Goal: Task Accomplishment & Management: Use online tool/utility

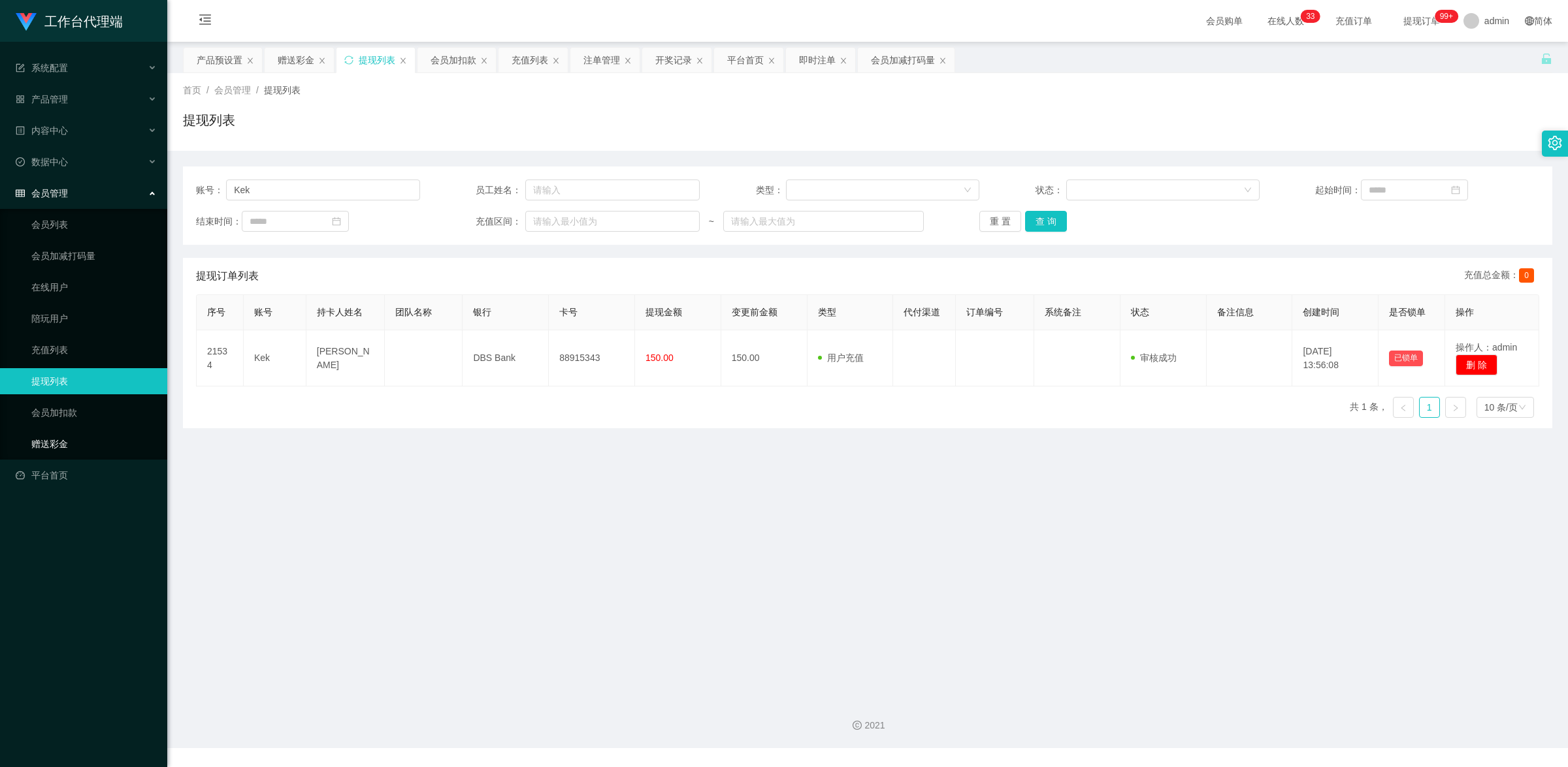
click at [66, 445] on link "赠送彩金" at bounding box center [94, 443] width 125 height 26
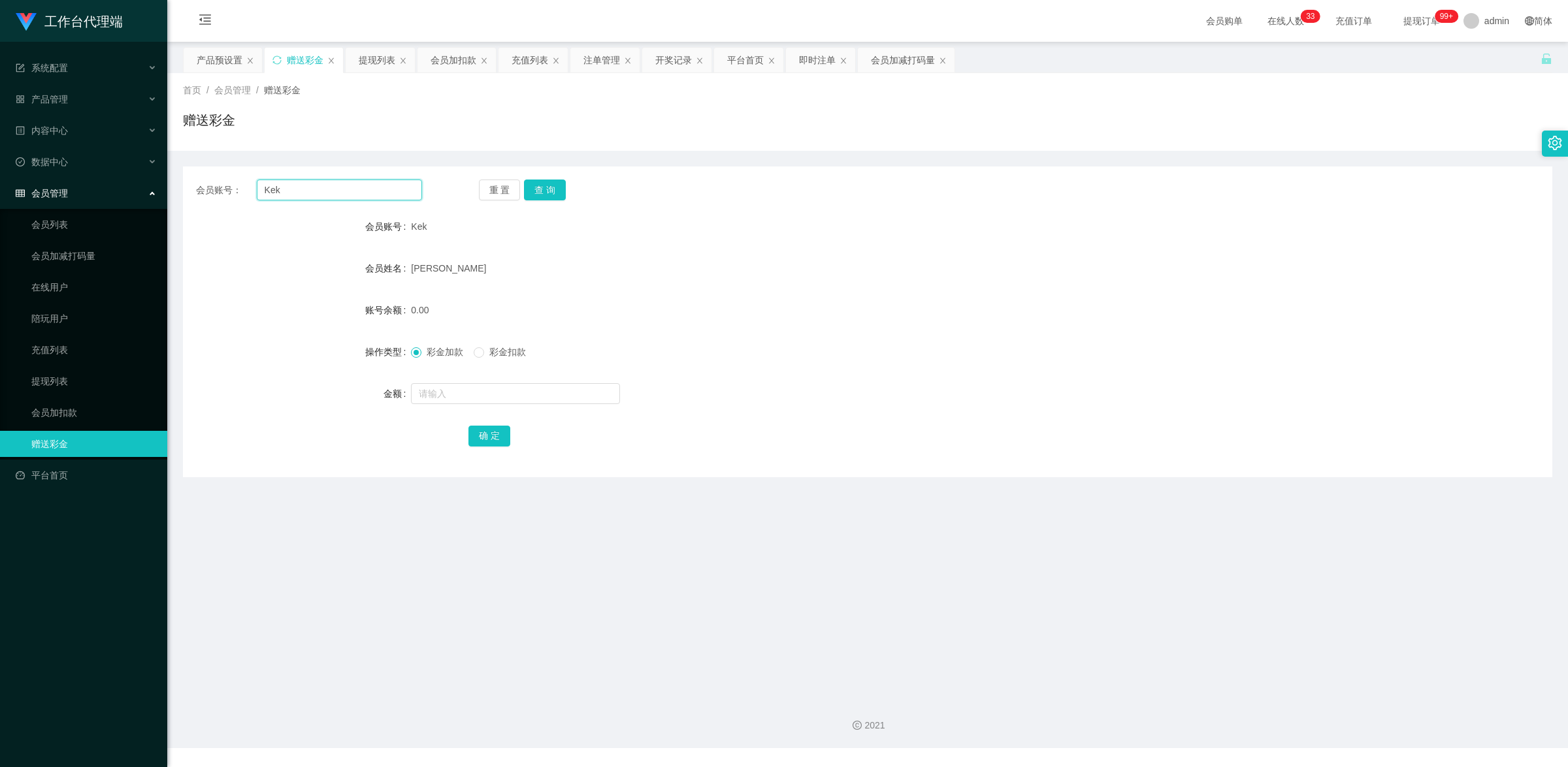
click at [356, 195] on input "Kek" at bounding box center [339, 190] width 165 height 21
paste input "GHBC"
type input "GHBC"
click at [557, 187] on button "查 询" at bounding box center [544, 190] width 42 height 21
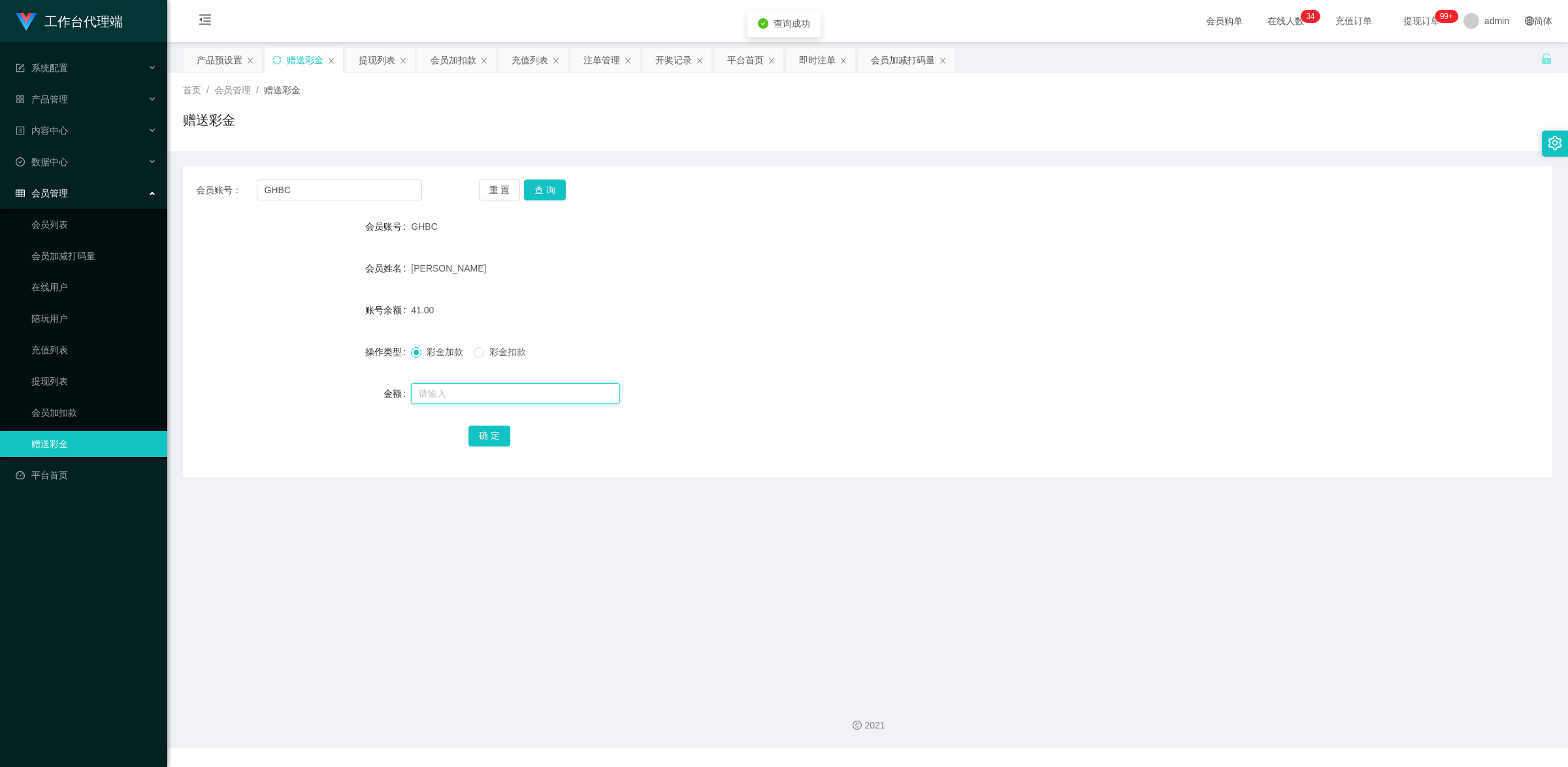
click at [499, 397] on input "text" at bounding box center [515, 394] width 209 height 21
type input "8"
click at [469, 440] on button "确 定" at bounding box center [489, 436] width 42 height 21
